Goal: Find contact information: Find contact information

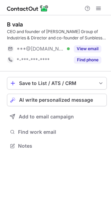
scroll to position [141, 111]
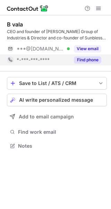
click at [90, 63] on button "Find phone" at bounding box center [88, 59] width 28 height 7
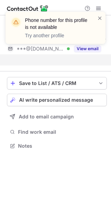
scroll to position [130, 111]
